Goal: Check status

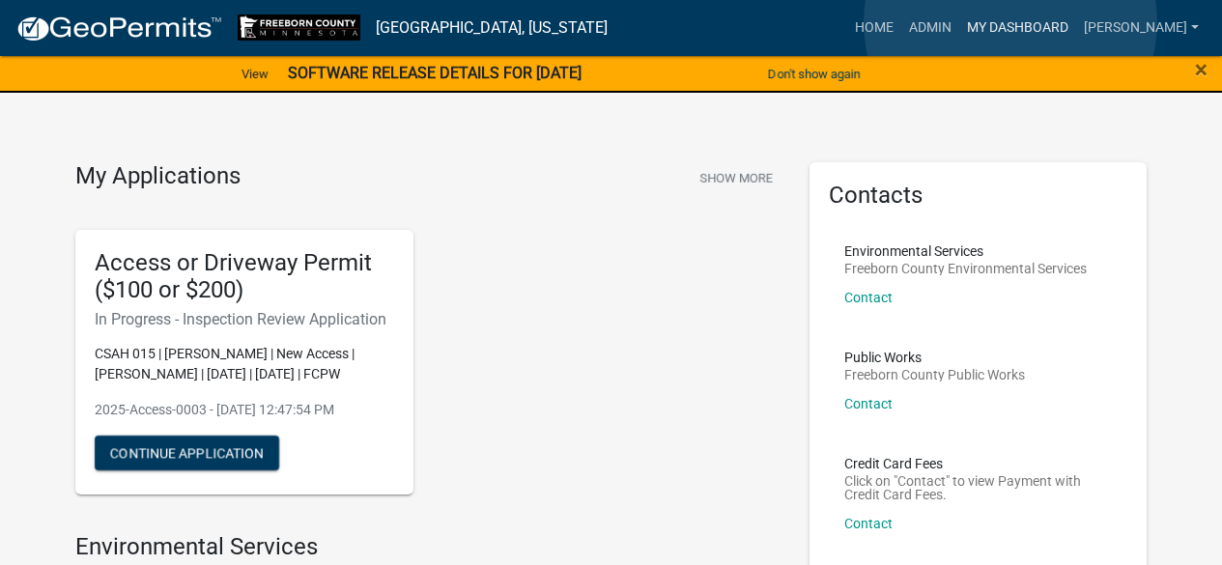
click at [1010, 22] on link "My Dashboard" at bounding box center [1017, 28] width 117 height 37
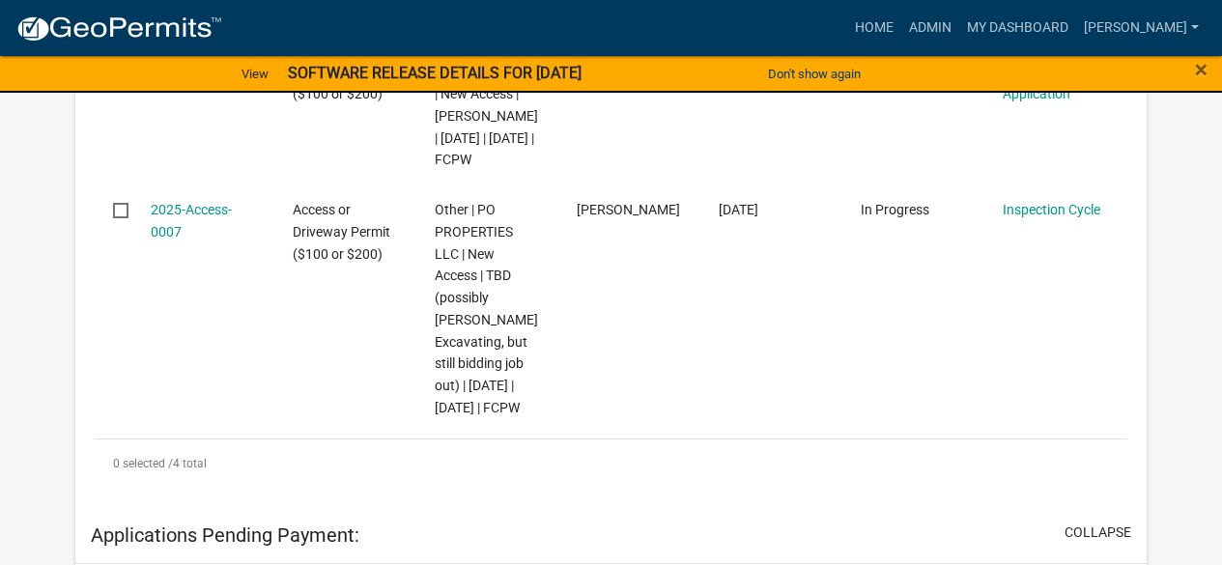
scroll to position [1699, 0]
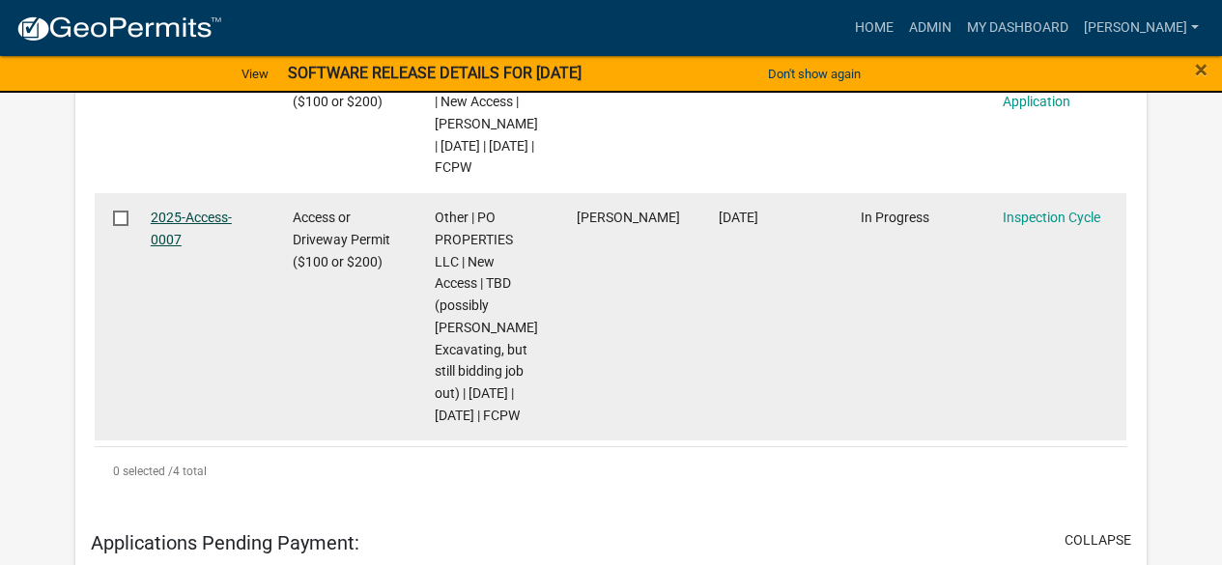
click at [178, 247] on link "2025-Access-0007" at bounding box center [191, 229] width 81 height 38
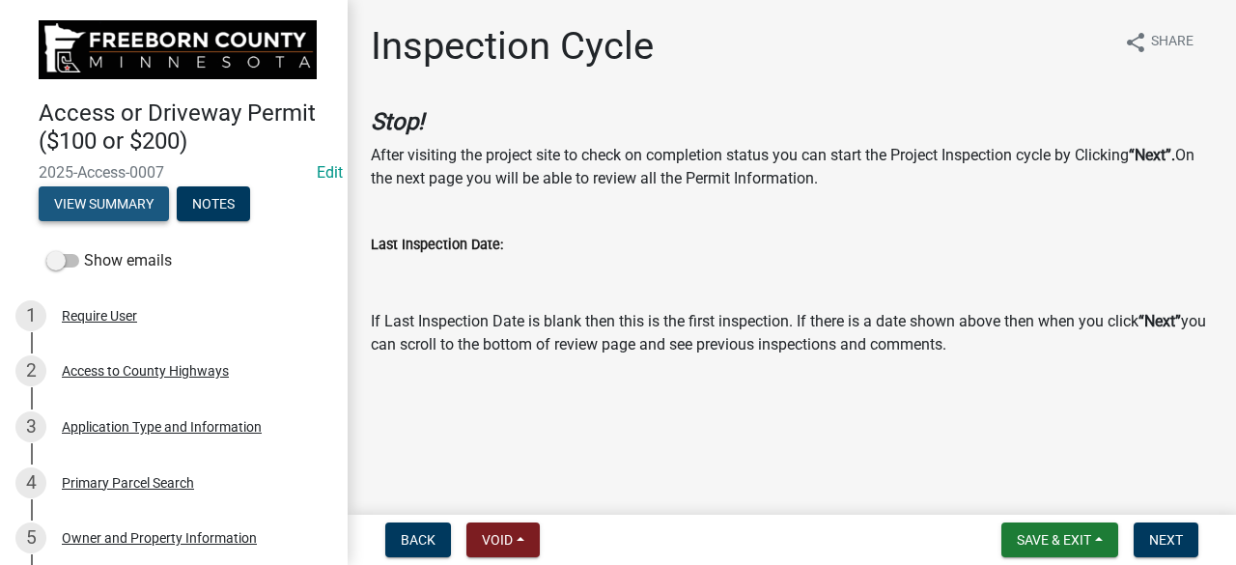
click at [121, 201] on button "View Summary" at bounding box center [104, 203] width 130 height 35
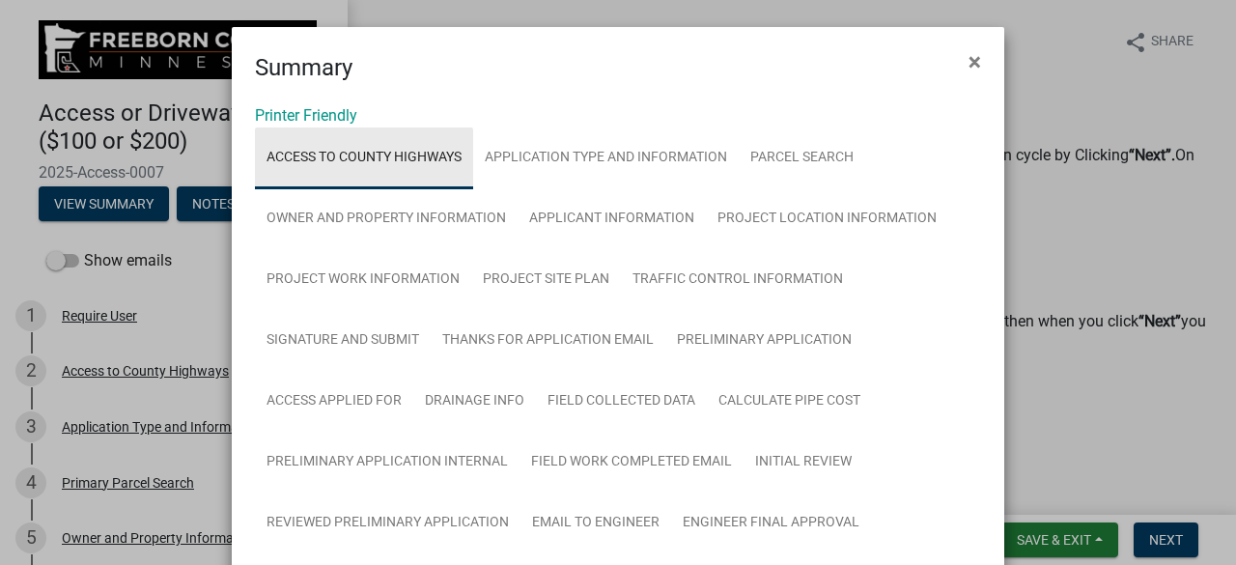
click at [347, 157] on link "Access to County Highways" at bounding box center [364, 158] width 218 height 62
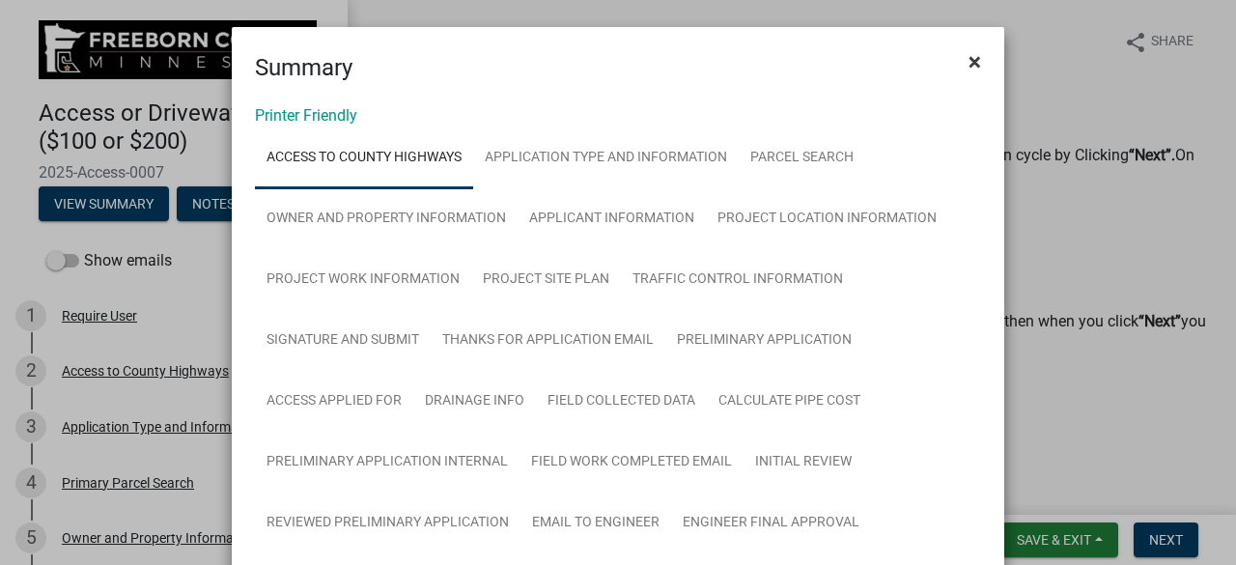
click at [969, 58] on span "×" at bounding box center [975, 61] width 13 height 27
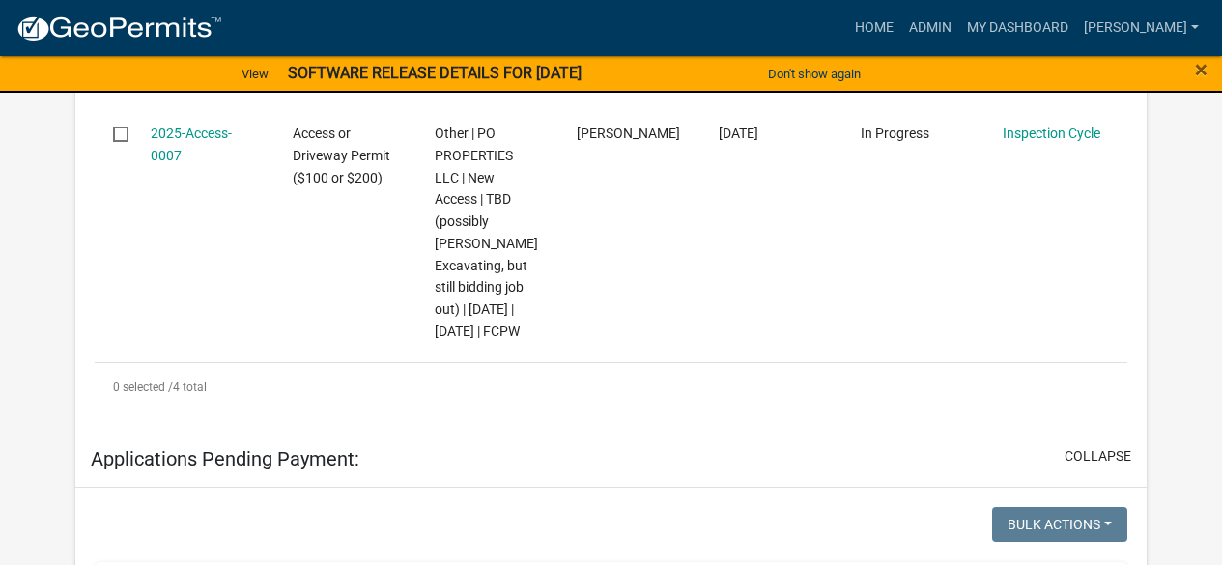
scroll to position [1795, 0]
